Goal: Task Accomplishment & Management: Complete application form

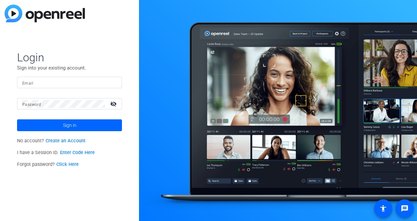
click at [55, 84] on input "Email" at bounding box center [69, 83] width 95 height 8
paste input "[EMAIL_ADDRESS][PERSON_NAME][DOMAIN_NAME]"
type input "[EMAIL_ADDRESS][PERSON_NAME][DOMAIN_NAME]"
click at [25, 106] on mat-label "Password" at bounding box center [31, 104] width 19 height 5
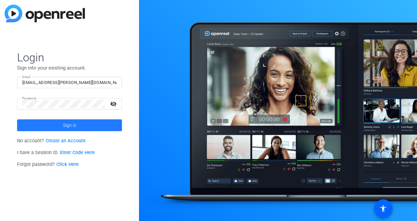
click at [61, 129] on span at bounding box center [69, 125] width 105 height 16
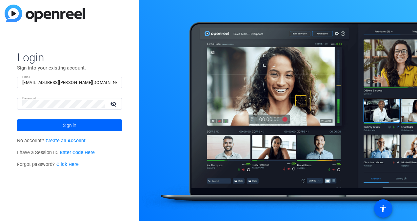
click at [112, 102] on mat-icon "visibility_off" at bounding box center [114, 104] width 16 height 10
click at [109, 79] on input "[EMAIL_ADDRESS][PERSON_NAME][DOMAIN_NAME]" at bounding box center [69, 83] width 95 height 8
click at [111, 63] on span "Login" at bounding box center [69, 58] width 105 height 14
click at [69, 125] on span "Sign in" at bounding box center [69, 125] width 13 height 16
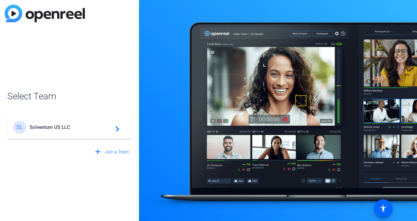
click at [54, 130] on div "SL Solventum US LLC navigate_next" at bounding box center [69, 127] width 113 height 13
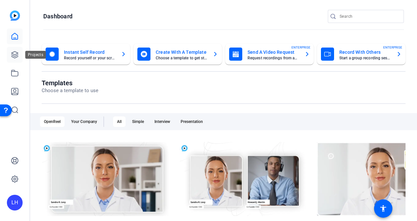
click at [18, 59] on link at bounding box center [15, 55] width 16 height 16
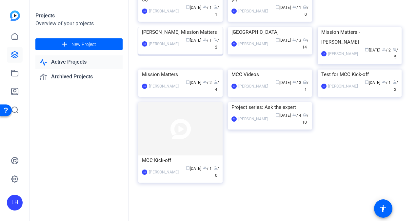
scroll to position [164, 0]
click at [74, 63] on link "Active Projects" at bounding box center [78, 61] width 87 height 13
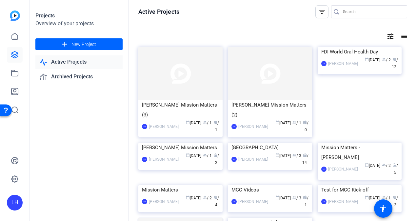
scroll to position [0, 0]
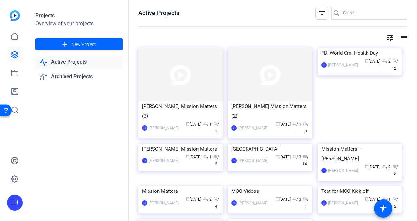
click at [357, 16] on input "Search" at bounding box center [372, 13] width 59 height 8
type input "[PERSON_NAME]"
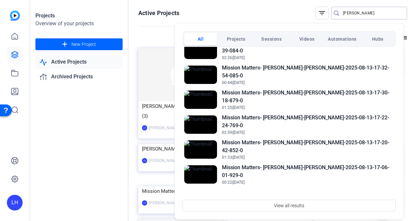
scroll to position [98, 0]
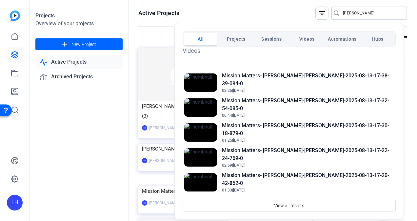
click at [241, 38] on span "Projects" at bounding box center [236, 39] width 19 height 12
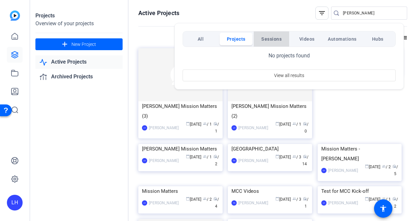
click at [265, 39] on span "Sessions" at bounding box center [272, 39] width 20 height 12
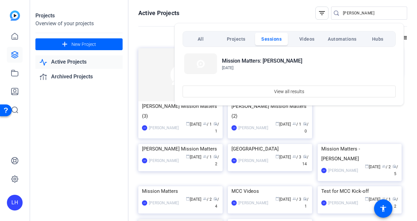
click at [243, 40] on span "Projects" at bounding box center [236, 39] width 19 height 12
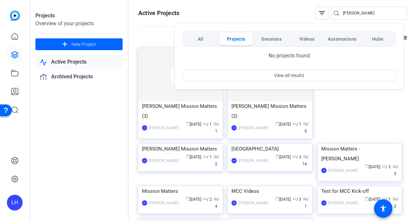
click at [216, 43] on button "All" at bounding box center [200, 39] width 33 height 12
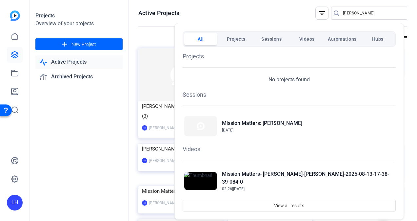
click at [297, 39] on button "Videos" at bounding box center [307, 39] width 33 height 12
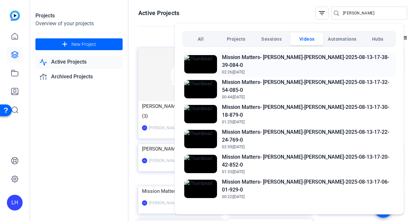
click at [237, 63] on h2 "Mission Matters- [PERSON_NAME]-[PERSON_NAME]-2025-08-13-17-38-39-084-0" at bounding box center [308, 61] width 172 height 16
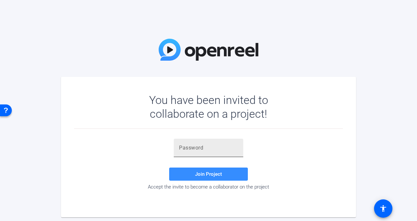
click at [227, 150] on input "text" at bounding box center [208, 148] width 59 height 8
type input "!Sr0Cw"
click at [192, 177] on span at bounding box center [208, 174] width 79 height 16
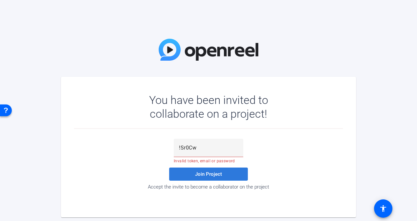
click at [192, 177] on span at bounding box center [208, 174] width 79 height 16
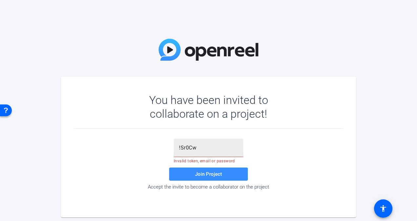
click at [194, 150] on input "!Sr0Cw" at bounding box center [208, 148] width 59 height 8
click at [200, 149] on input "!Sr0Cw" at bounding box center [208, 148] width 59 height 8
drag, startPoint x: 200, startPoint y: 149, endPoint x: 208, endPoint y: 146, distance: 9.1
click at [208, 146] on input "!Sr0Cw" at bounding box center [208, 148] width 59 height 8
